Goal: Task Accomplishment & Management: Use online tool/utility

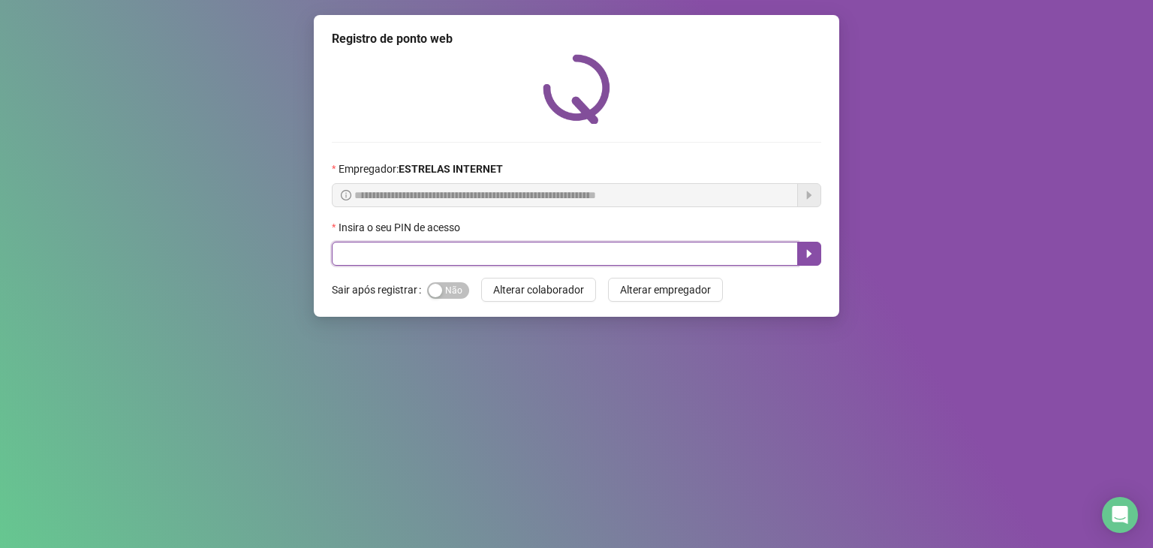
click at [495, 250] on input "text" at bounding box center [565, 254] width 466 height 24
type input "*****"
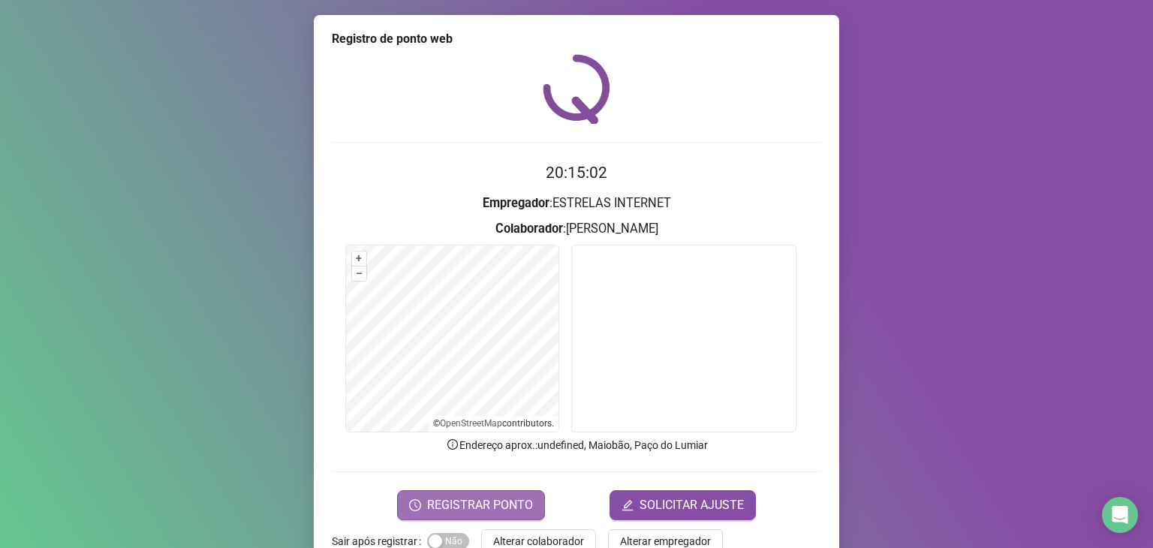
click at [474, 498] on span "REGISTRAR PONTO" at bounding box center [480, 505] width 106 height 18
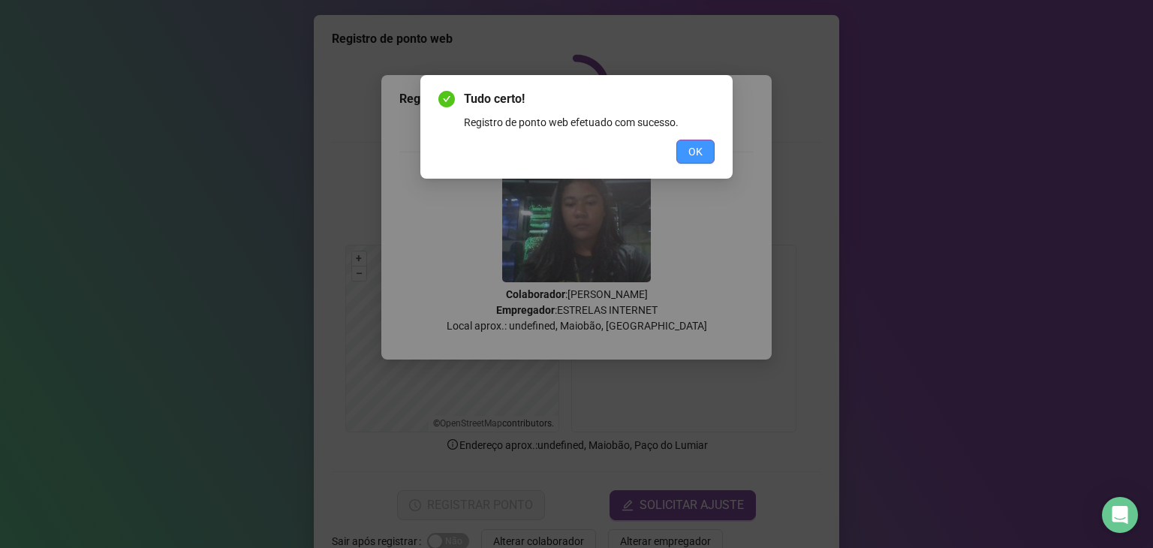
click at [694, 152] on span "OK" at bounding box center [695, 151] width 14 height 17
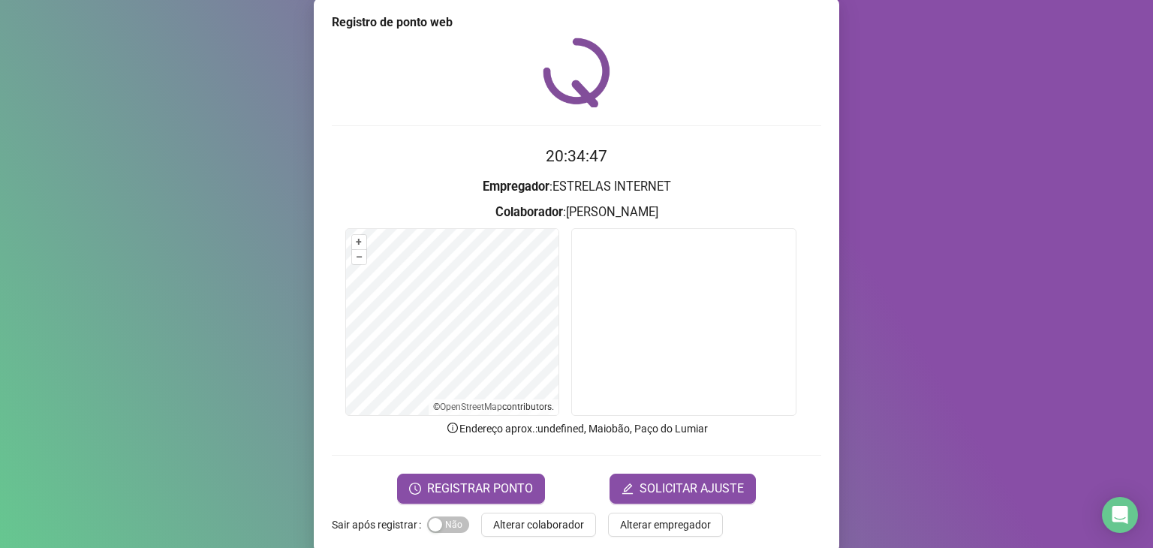
scroll to position [37, 0]
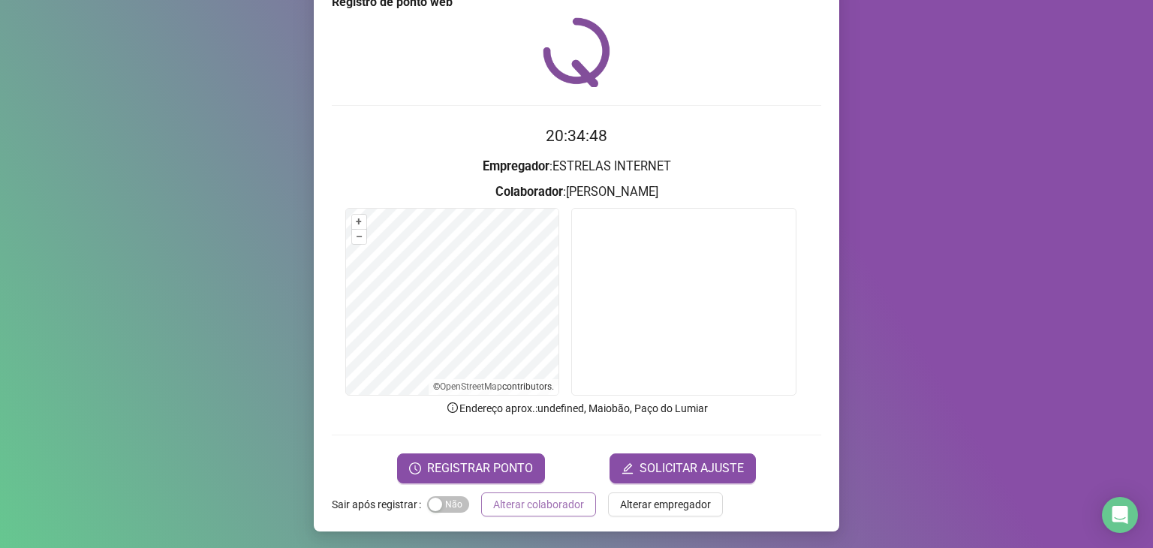
click at [544, 502] on span "Alterar colaborador" at bounding box center [538, 504] width 91 height 17
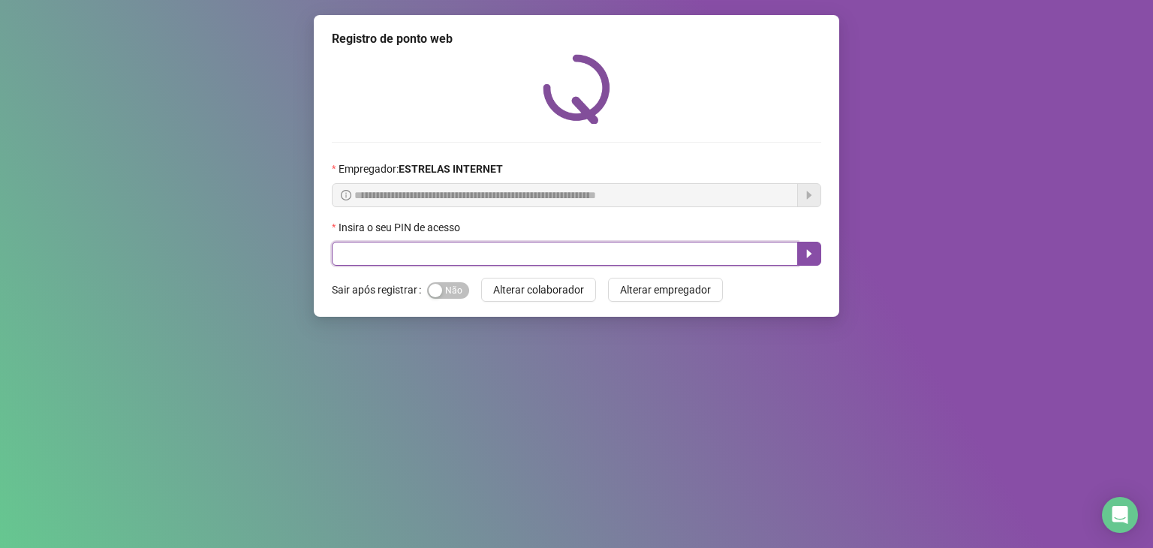
click at [411, 245] on input "text" at bounding box center [565, 254] width 466 height 24
type input "*****"
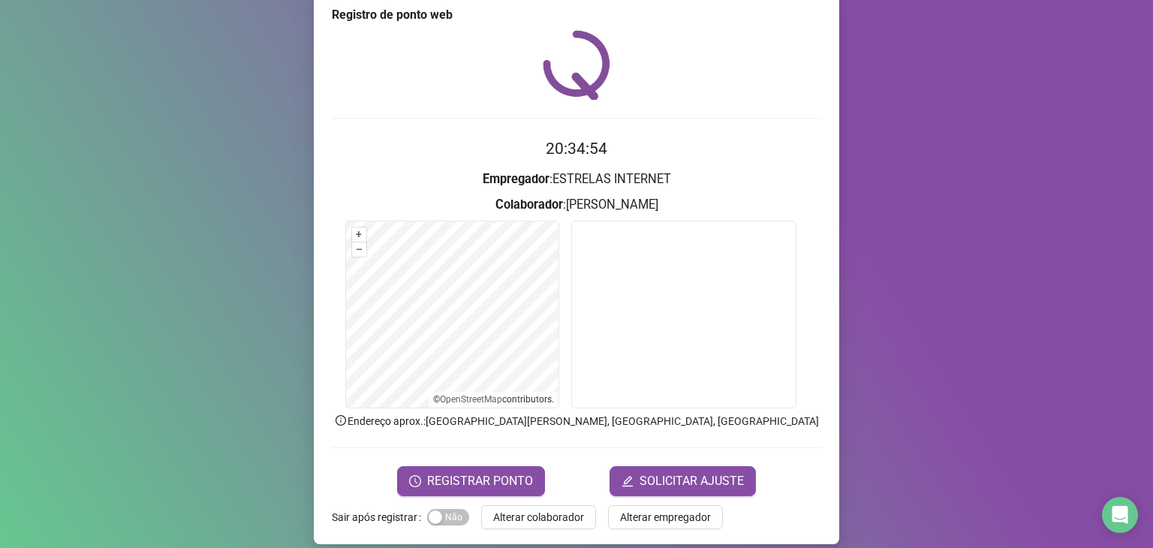
scroll to position [37, 0]
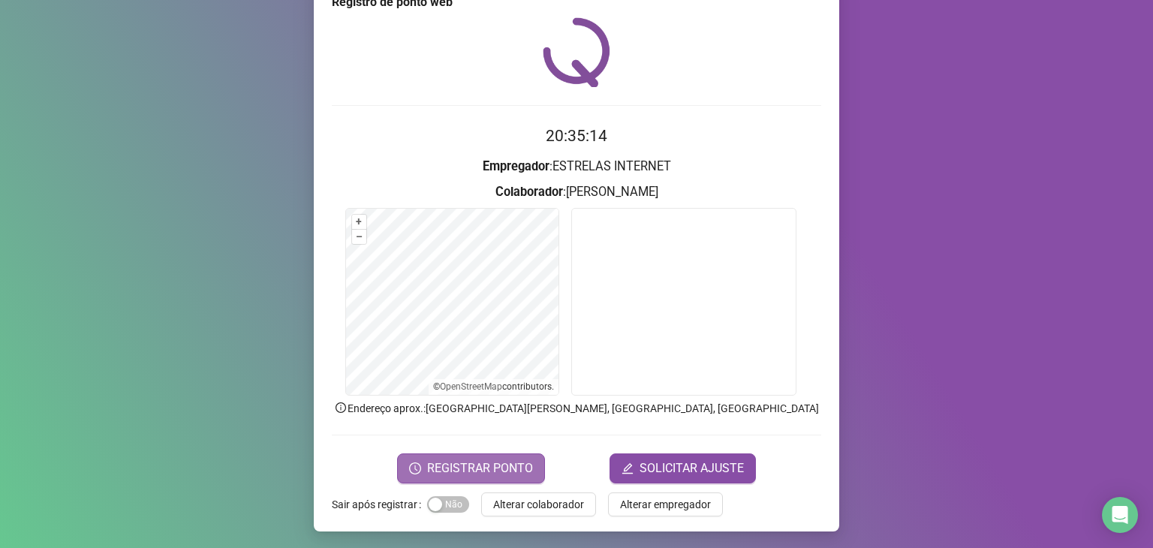
click at [445, 477] on button "REGISTRAR PONTO" at bounding box center [471, 468] width 148 height 30
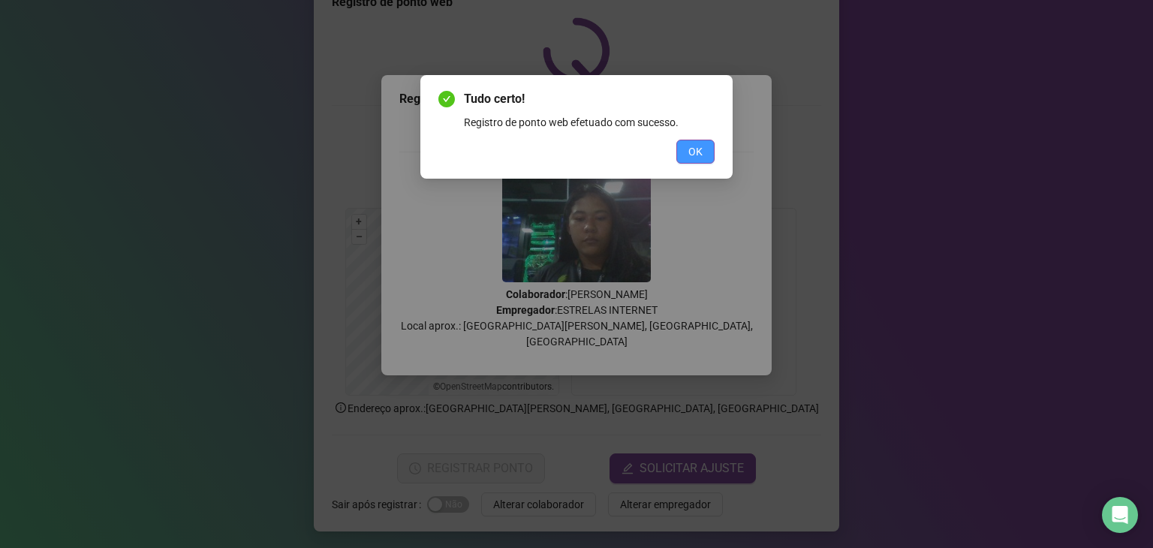
click at [693, 154] on span "OK" at bounding box center [695, 151] width 14 height 17
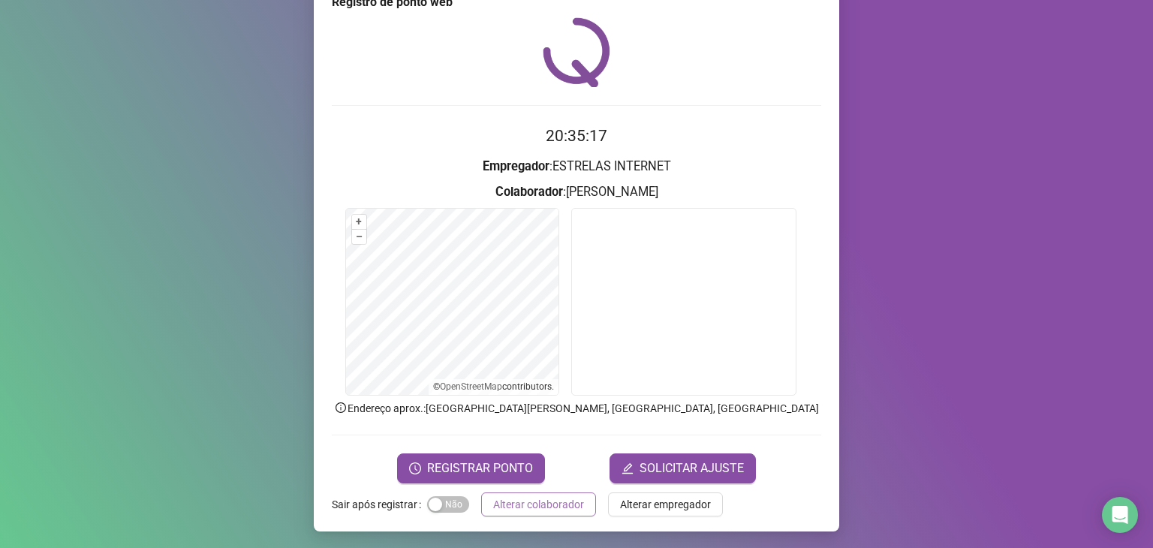
click at [530, 507] on span "Alterar colaborador" at bounding box center [538, 504] width 91 height 17
